Goal: Information Seeking & Learning: Find specific fact

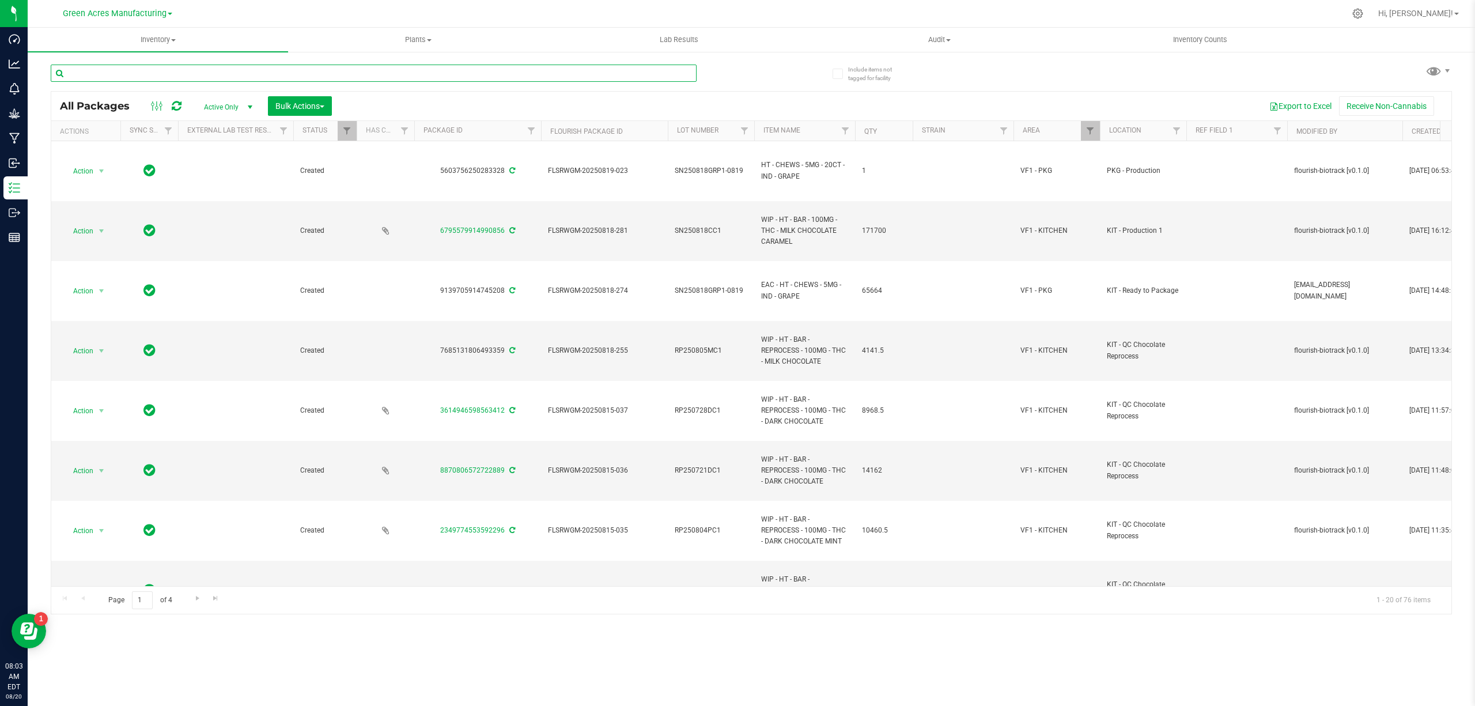
click at [342, 75] on input "text" at bounding box center [374, 73] width 646 height 17
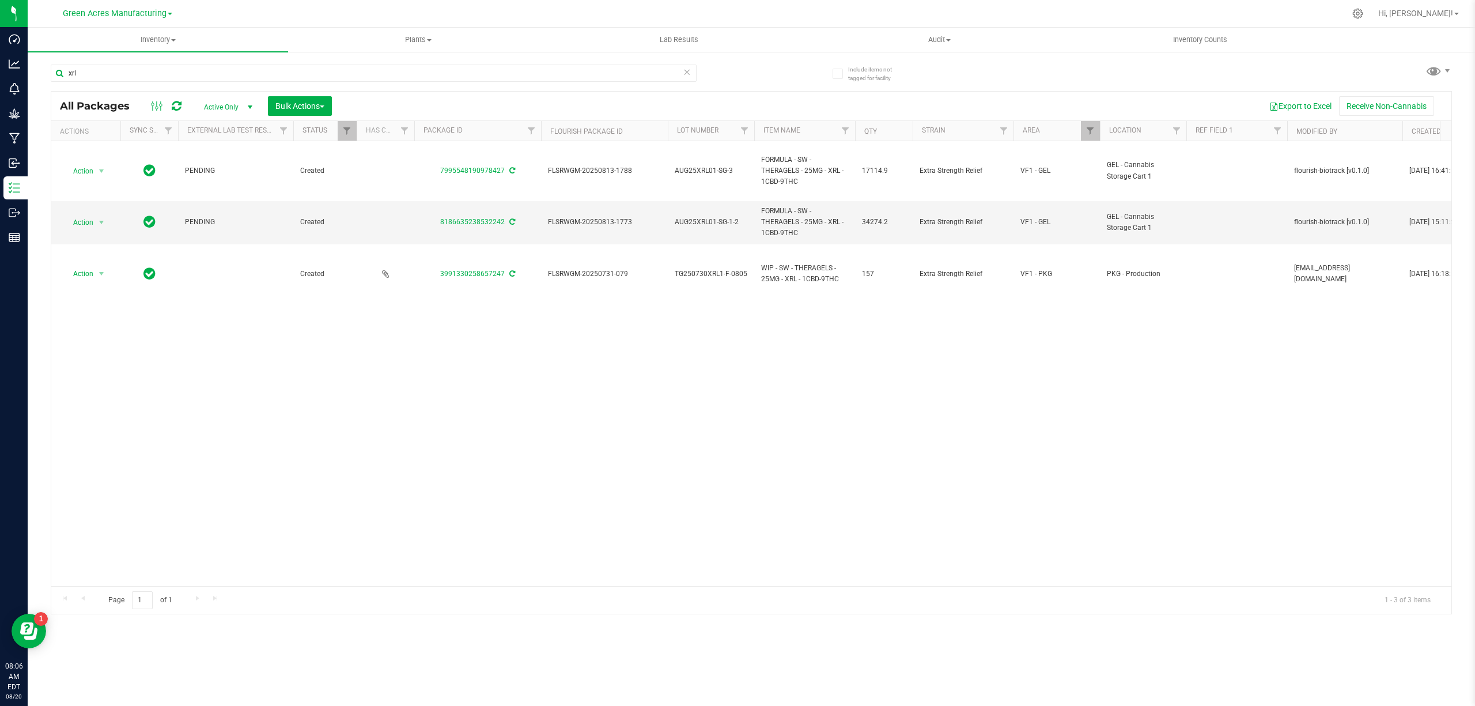
click at [814, 462] on div "Action Action Adjust qty Create package Edit attributes Global inventory Locate…" at bounding box center [751, 363] width 1400 height 445
click at [306, 75] on input "xrl" at bounding box center [374, 73] width 646 height 17
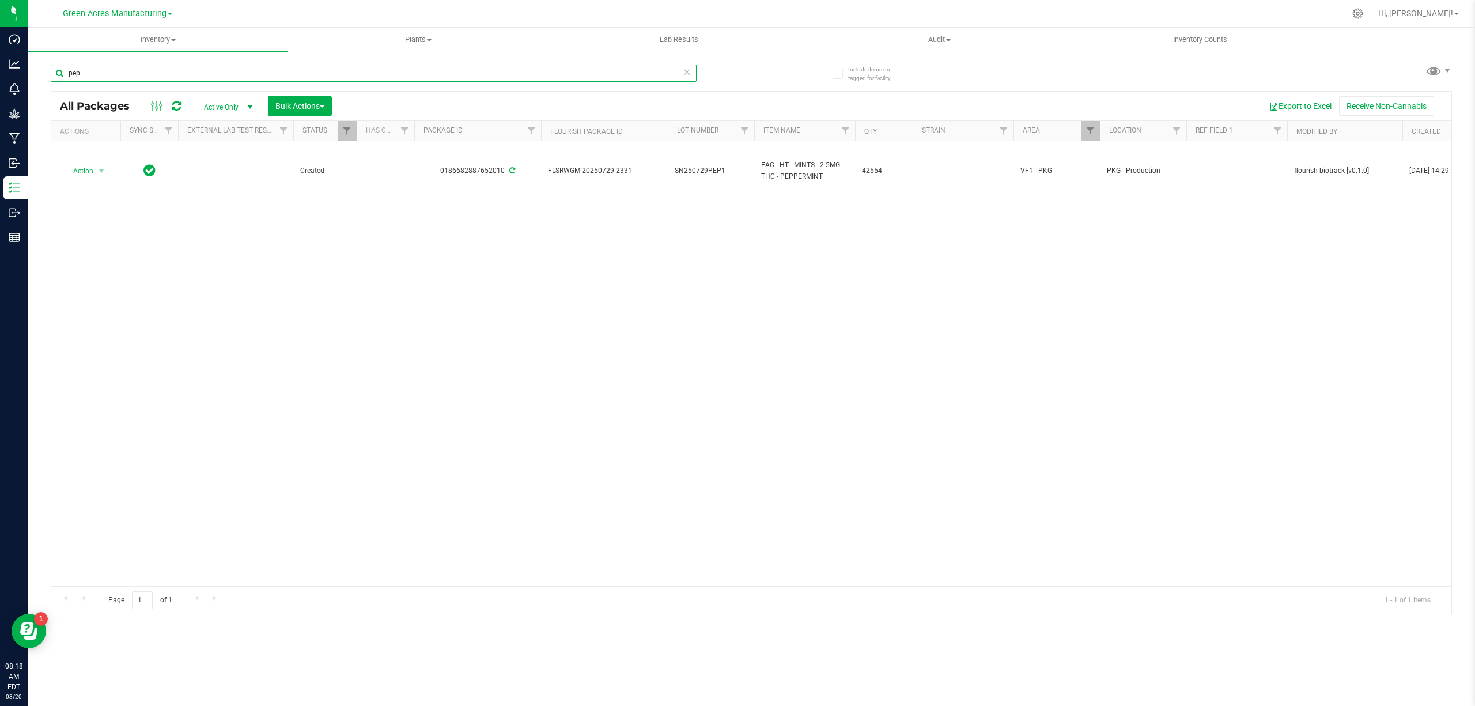
click at [642, 76] on input "pep" at bounding box center [374, 73] width 646 height 17
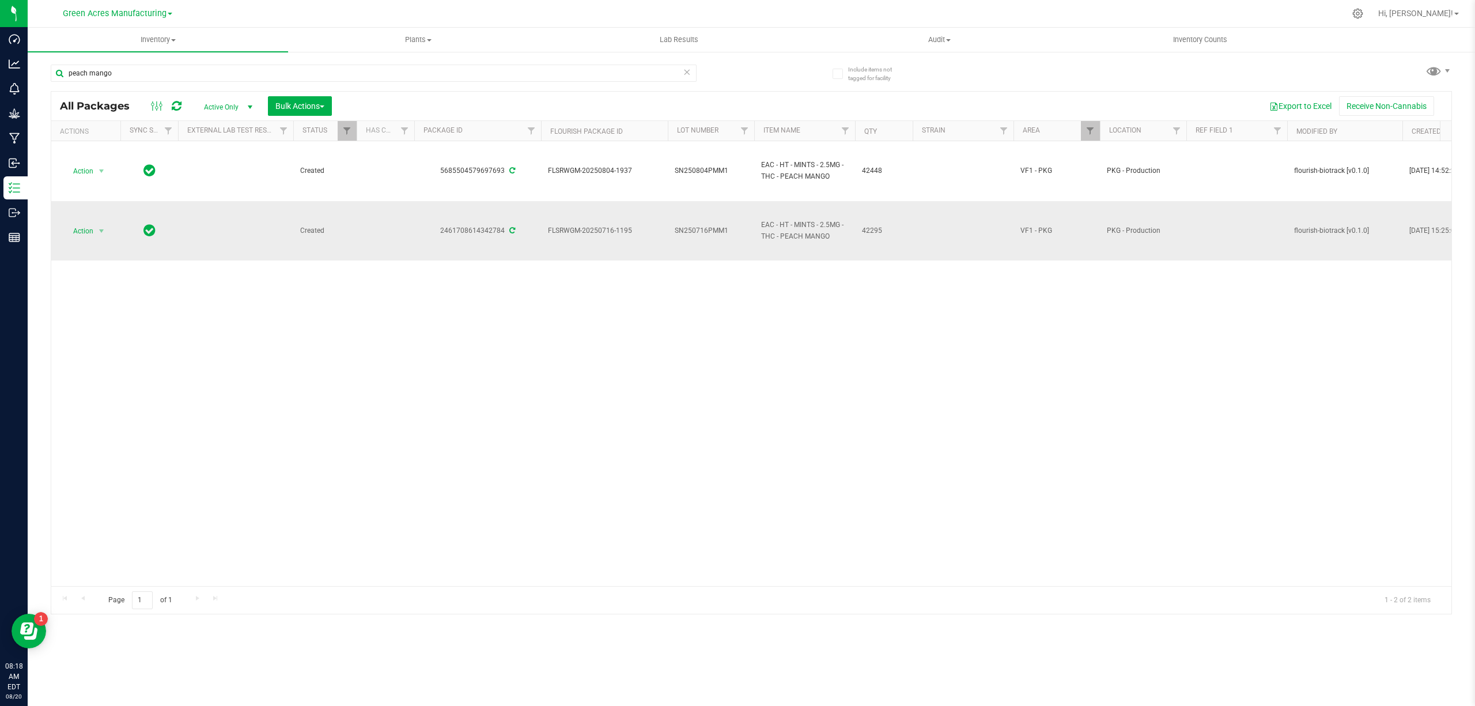
drag, startPoint x: 881, startPoint y: 231, endPoint x: 519, endPoint y: 231, distance: 361.8
click at [519, 231] on tr "Action Action Adjust qty Create package Edit attributes Global inventory Locate…" at bounding box center [1392, 230] width 2682 height 59
copy tr "FLSRWGM-20250716-1195 SN250716PMM1 EAC - HT - MINTS - 2.5MG - THC - PEACH MANGO…"
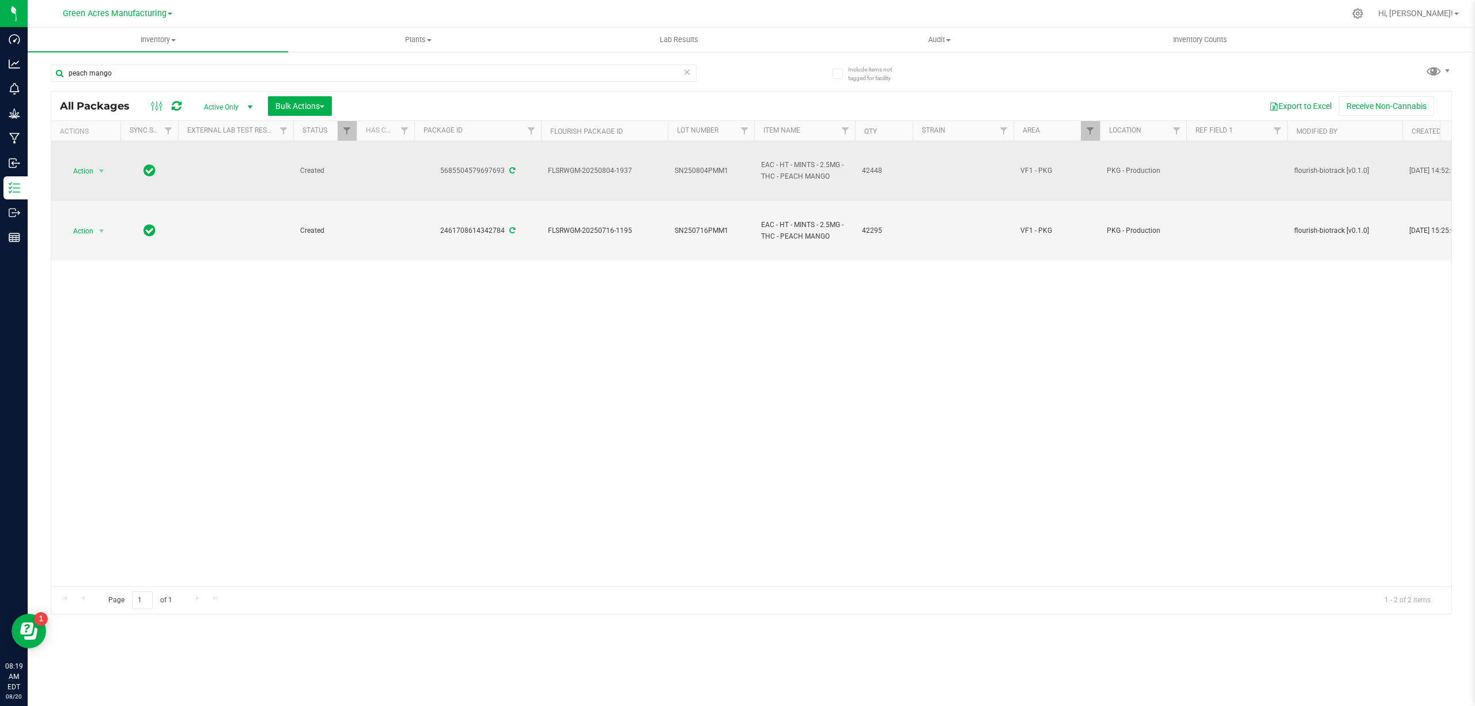
drag, startPoint x: 886, startPoint y: 171, endPoint x: 536, endPoint y: 171, distance: 350.3
click at [536, 171] on tr "Action Action Adjust qty Create package Edit attributes Global inventory Locate…" at bounding box center [1392, 171] width 2682 height 60
copy tr "FLSRWGM-20250804-1937 SN250804PMM1 EAC - HT - MINTS - 2.5MG - THC - PEACH MANGO…"
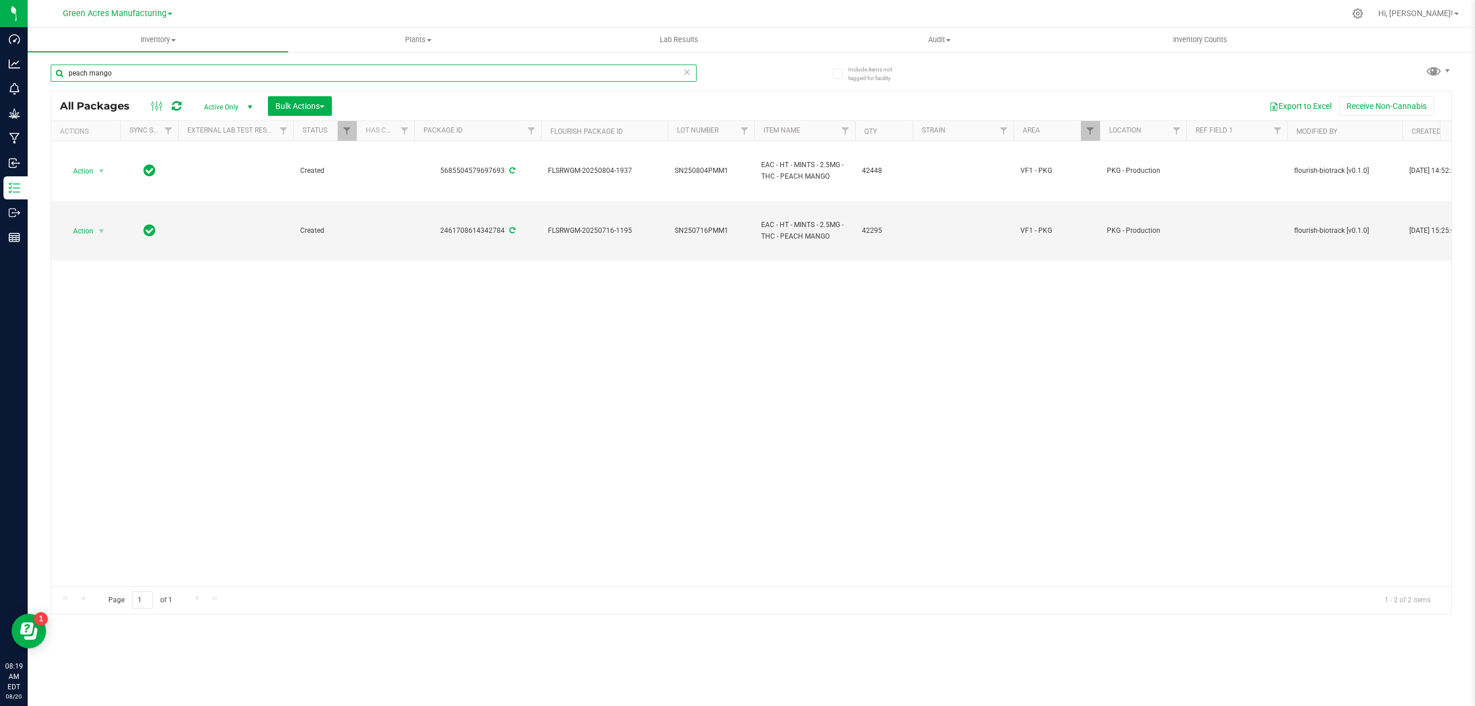
click at [355, 72] on input "peach mango" at bounding box center [374, 73] width 646 height 17
type input "p"
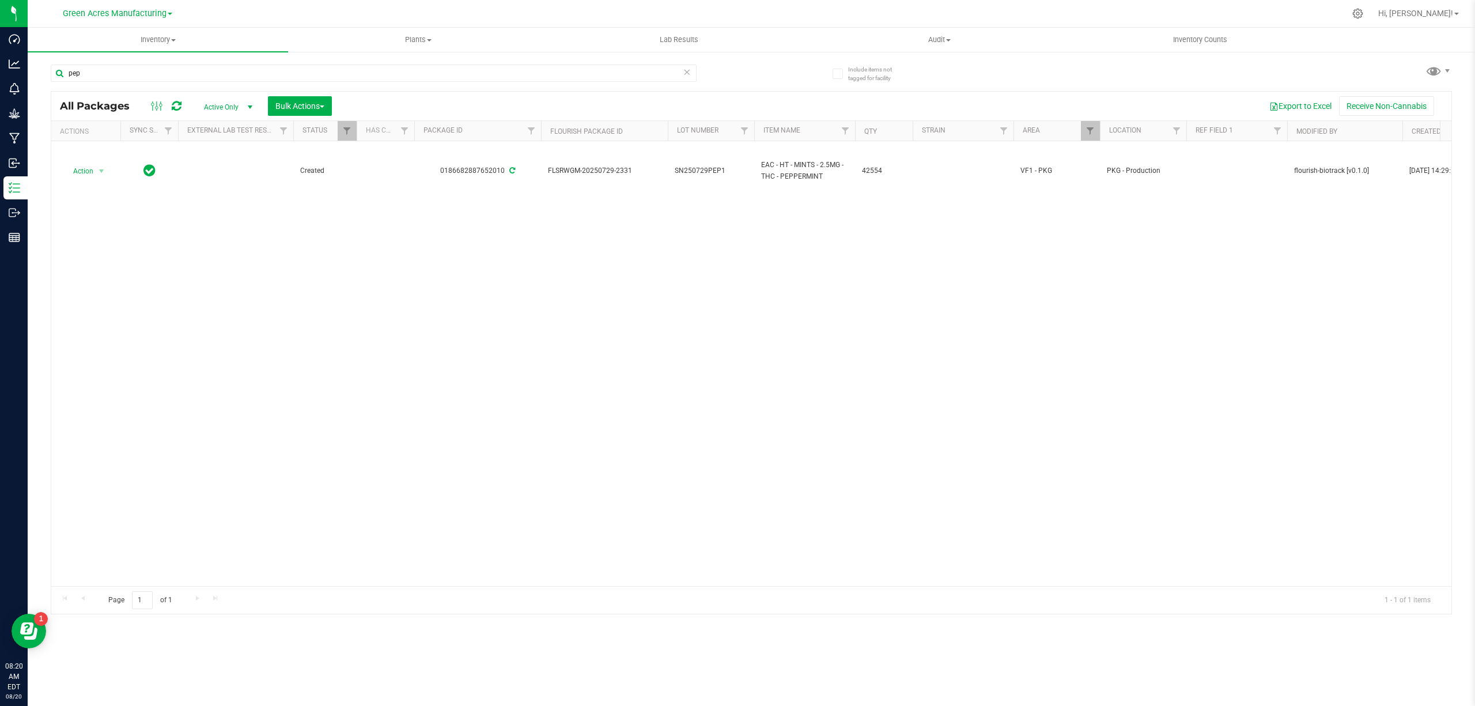
drag, startPoint x: 600, startPoint y: 306, endPoint x: 652, endPoint y: 249, distance: 77.1
click at [601, 306] on div "Action Action Adjust qty Create package Edit attributes Global inventory Locate…" at bounding box center [751, 363] width 1400 height 445
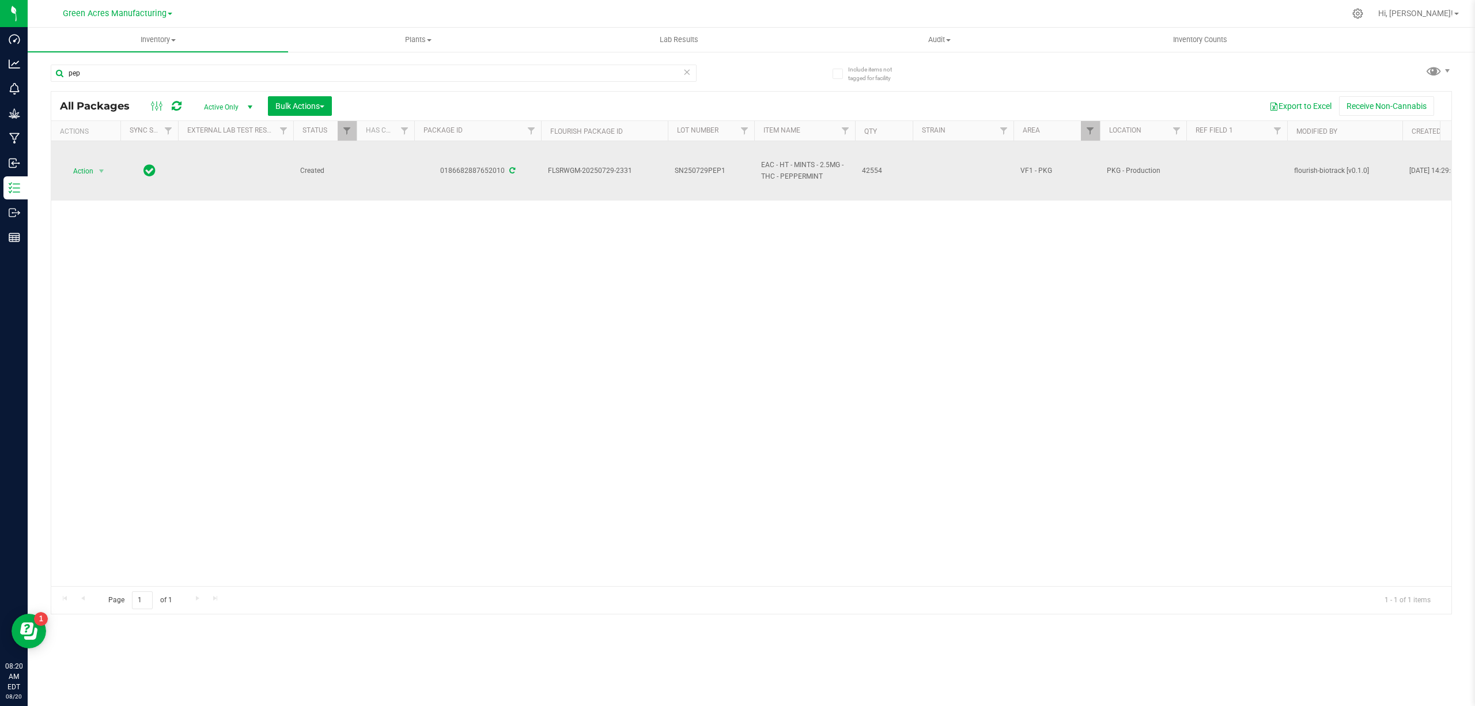
drag, startPoint x: 894, startPoint y: 168, endPoint x: 533, endPoint y: 172, distance: 361.2
click at [531, 172] on tr "Action Action Adjust qty Create package Edit attributes Global inventory Locate…" at bounding box center [1392, 170] width 2682 height 59
copy tr "FLSRWGM-20250729-2331 SN250729PEP1 EAC - HT - MINTS - 2.5MG - THC - PEPPERMINT …"
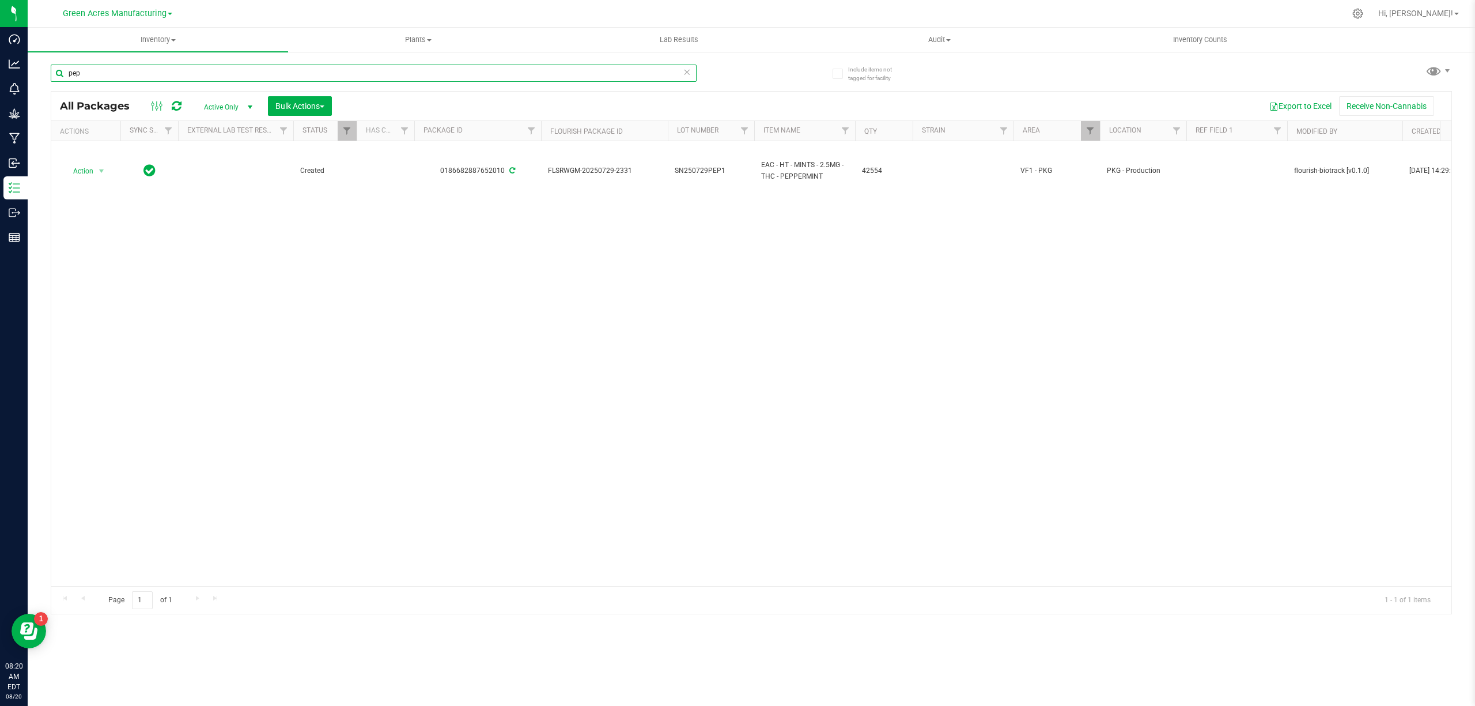
click at [507, 72] on input "pep" at bounding box center [374, 73] width 646 height 17
click at [506, 72] on input "pep" at bounding box center [374, 73] width 646 height 17
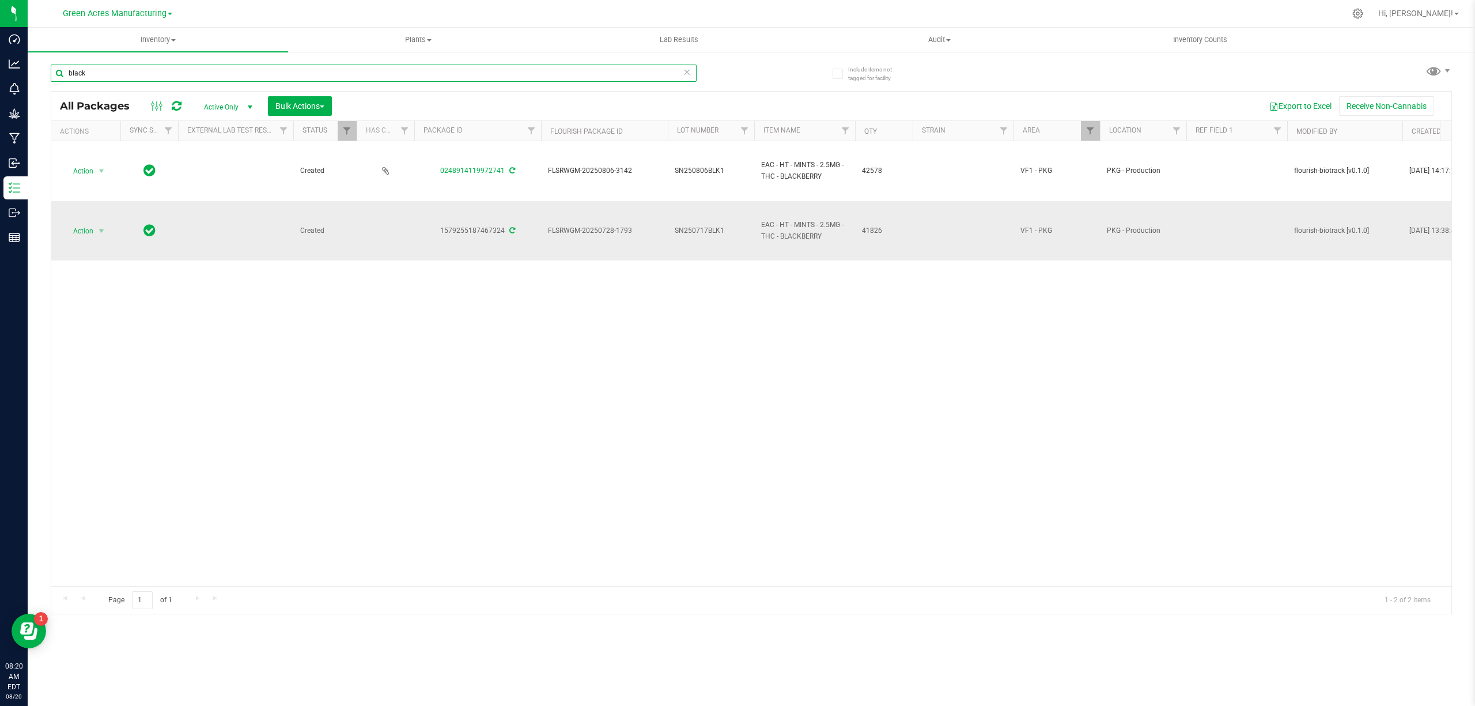
type input "black"
drag, startPoint x: 898, startPoint y: 229, endPoint x: 553, endPoint y: 224, distance: 344.5
click at [553, 224] on tr "Action Action Adjust qty Create package Edit attributes Global inventory Locate…" at bounding box center [1392, 230] width 2682 height 59
copy tr "FLSRWGM-20250728-1793 SN250717BLK1 EAC - HT - MINTS - 2.5MG - THC - BLACKBERRY …"
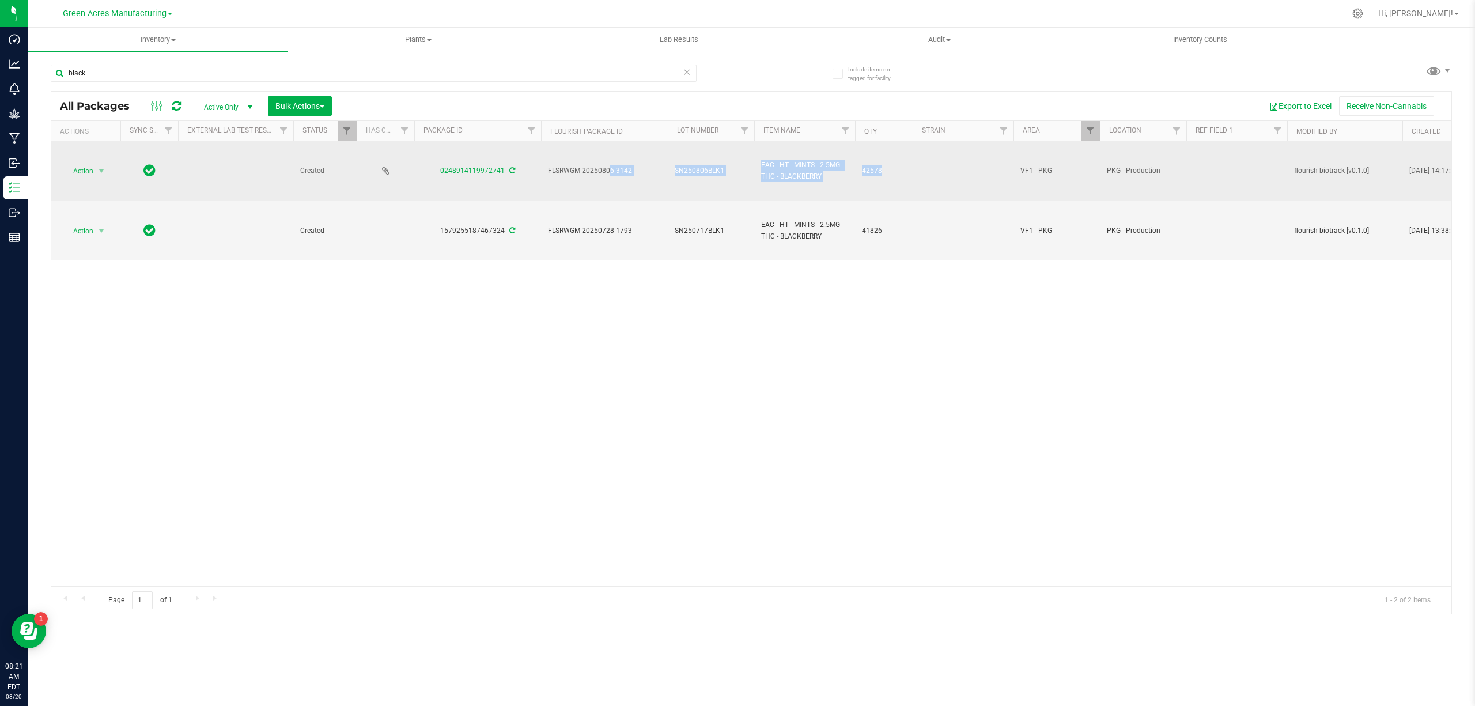
drag, startPoint x: 917, startPoint y: 167, endPoint x: 542, endPoint y: 173, distance: 375.7
click at [542, 173] on tr "Action Action Adjust qty Create package Edit attributes Global inventory Locate…" at bounding box center [1392, 171] width 2682 height 60
copy tr "FLSRWGM-20250806-3142 SN250806BLK1 EAC - HT - MINTS - 2.5MG - THC - BLACKBERRY …"
